Goal: Task Accomplishment & Management: Use online tool/utility

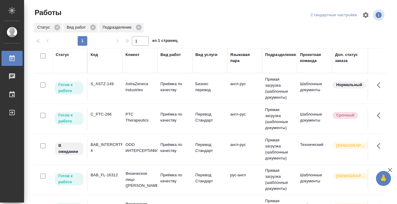
click at [61, 55] on div "Статус" at bounding box center [63, 55] width 14 height 6
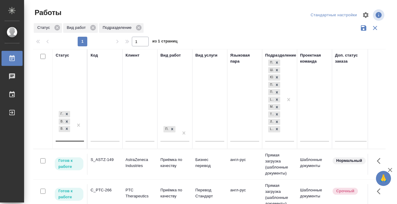
click at [69, 139] on div "Готов к работе В работе В ожидании" at bounding box center [64, 125] width 17 height 31
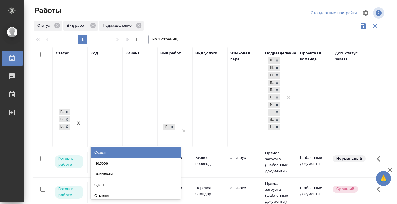
scroll to position [3, 0]
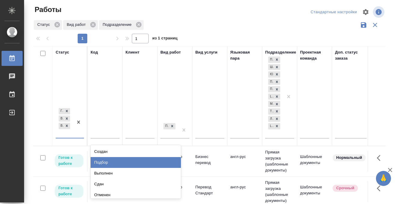
click at [103, 162] on div "Подбор" at bounding box center [135, 162] width 90 height 11
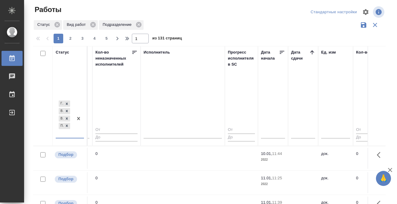
scroll to position [0, 354]
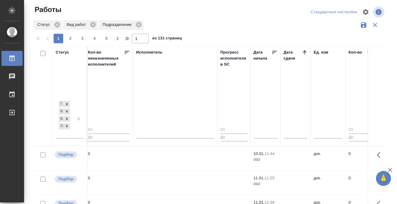
click at [305, 51] on icon at bounding box center [304, 52] width 6 height 6
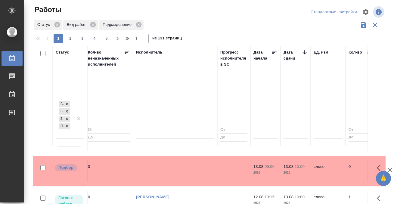
scroll to position [349, 354]
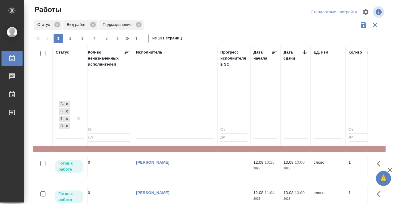
click at [13, 60] on icon at bounding box center [11, 58] width 7 height 7
click at [13, 57] on icon at bounding box center [11, 58] width 7 height 7
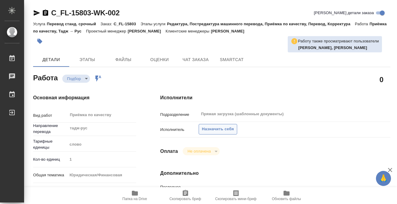
click at [217, 128] on span "Назначить себя" at bounding box center [218, 129] width 32 height 7
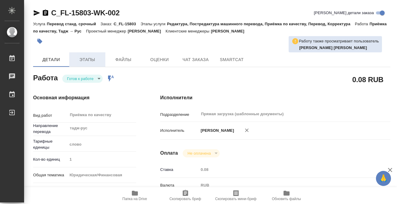
click at [91, 58] on span "Этапы" at bounding box center [87, 60] width 29 height 8
